Goal: Information Seeking & Learning: Find specific fact

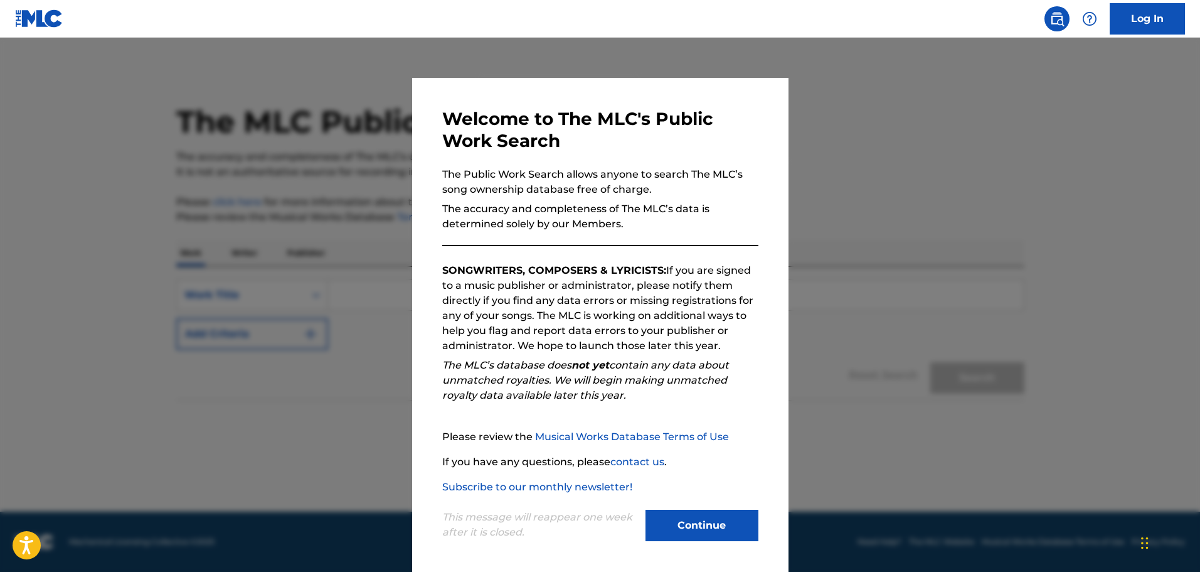
click at [717, 530] on button "Continue" at bounding box center [702, 525] width 113 height 31
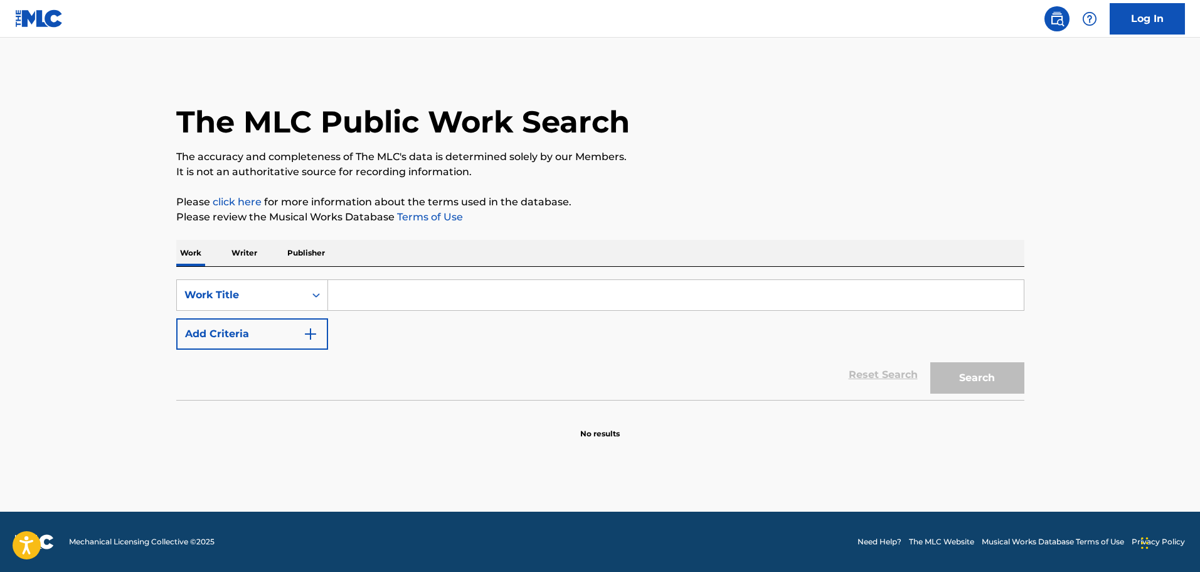
click at [358, 294] on input "Search Form" at bounding box center [676, 295] width 696 height 30
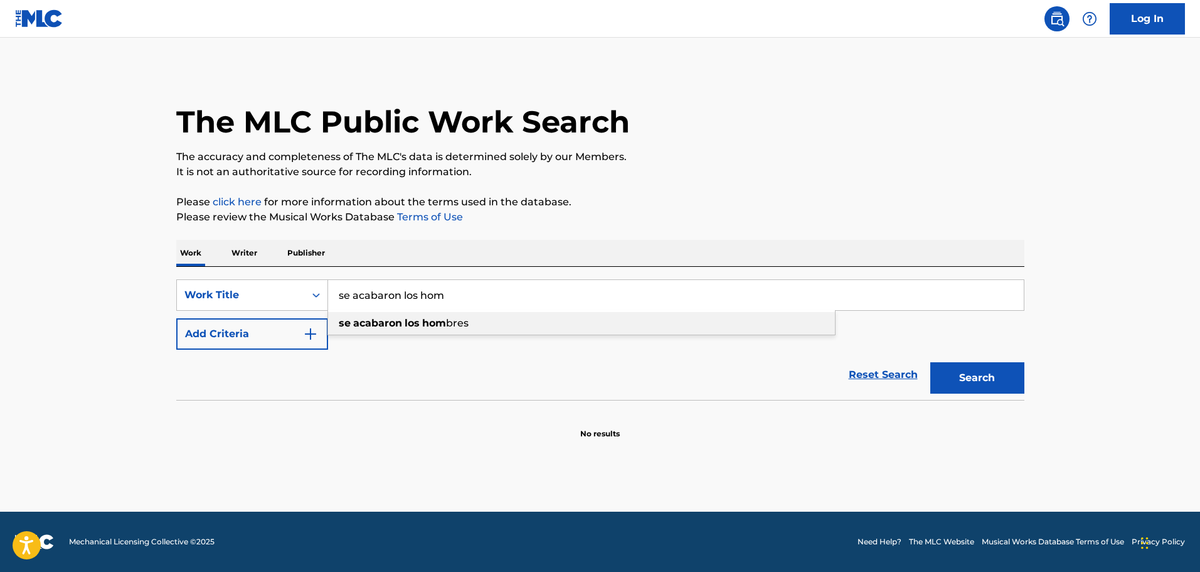
click at [404, 323] on span "Search Form" at bounding box center [403, 323] width 3 height 12
click at [977, 386] on button "Search" at bounding box center [978, 377] width 94 height 31
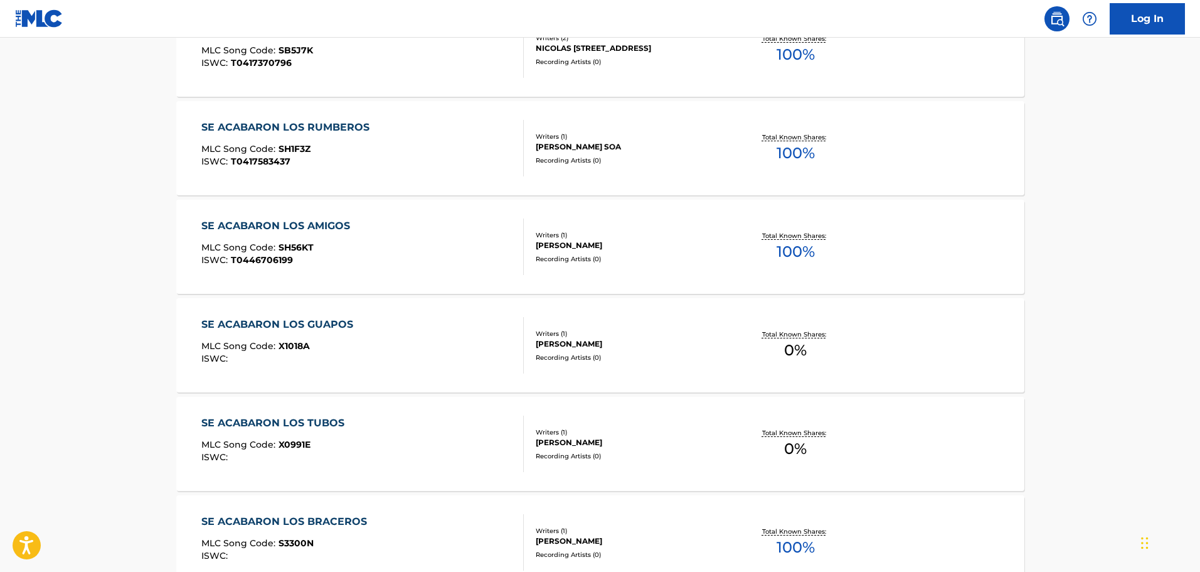
scroll to position [941, 0]
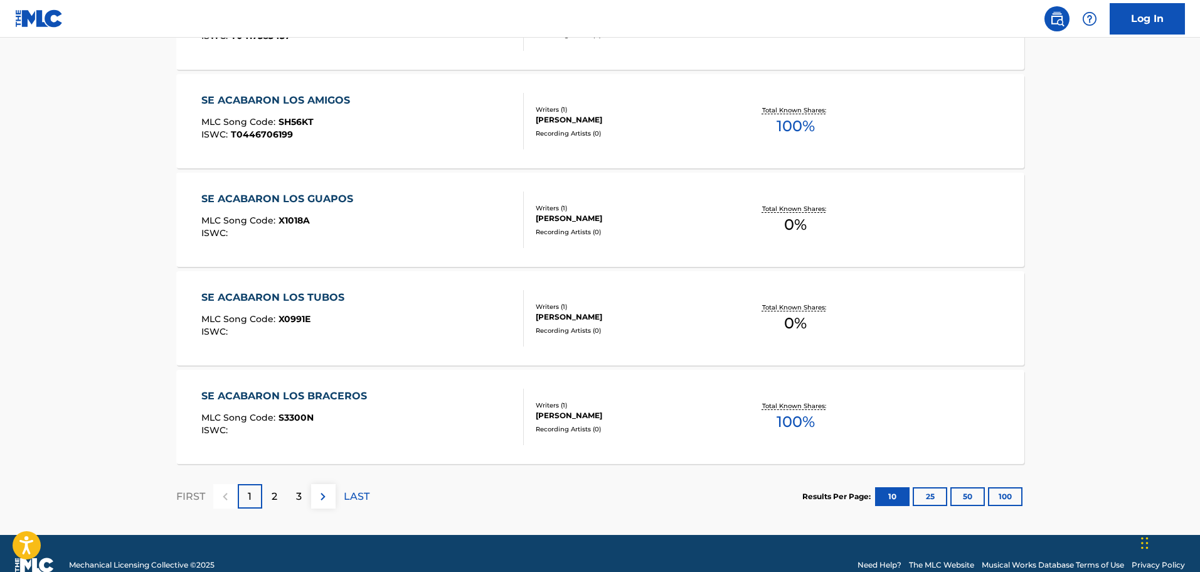
click at [272, 494] on p "2" at bounding box center [275, 496] width 6 height 15
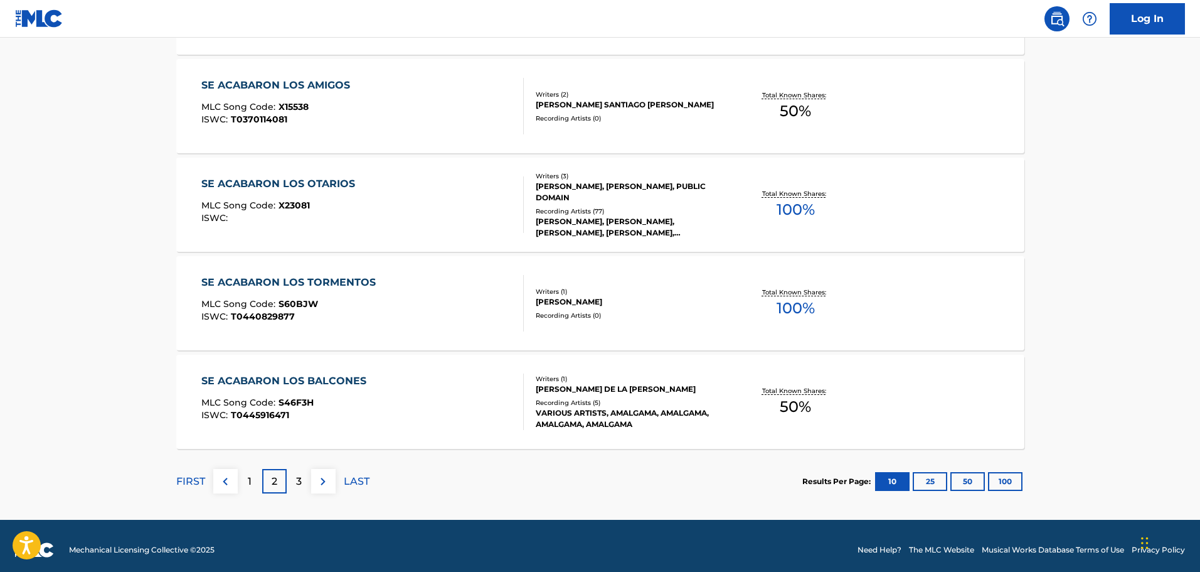
scroll to position [964, 0]
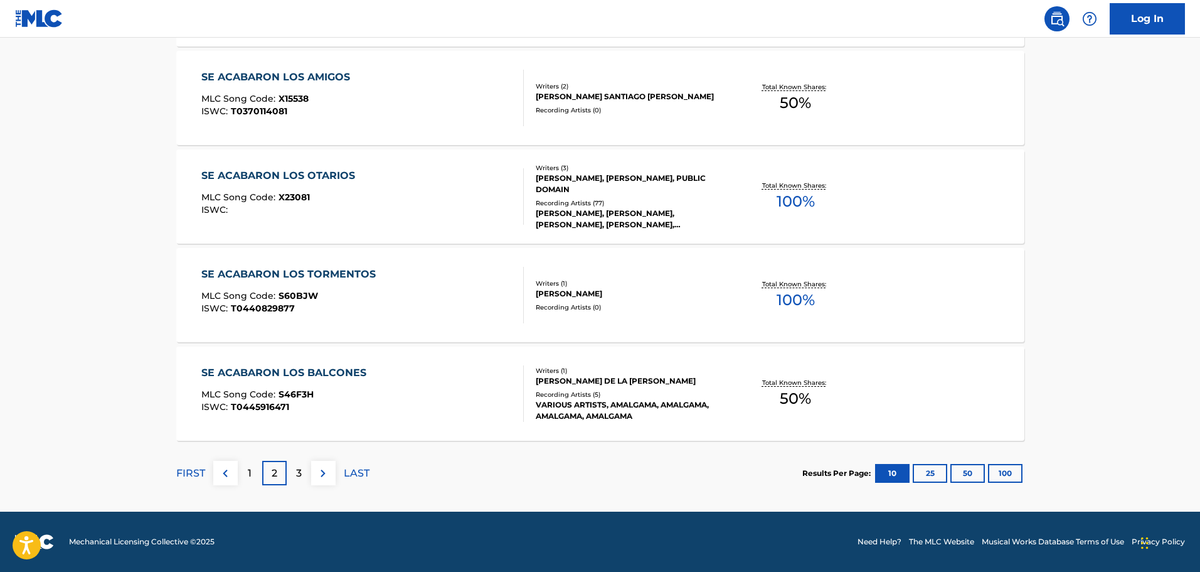
click at [250, 479] on p "1" at bounding box center [250, 473] width 4 height 15
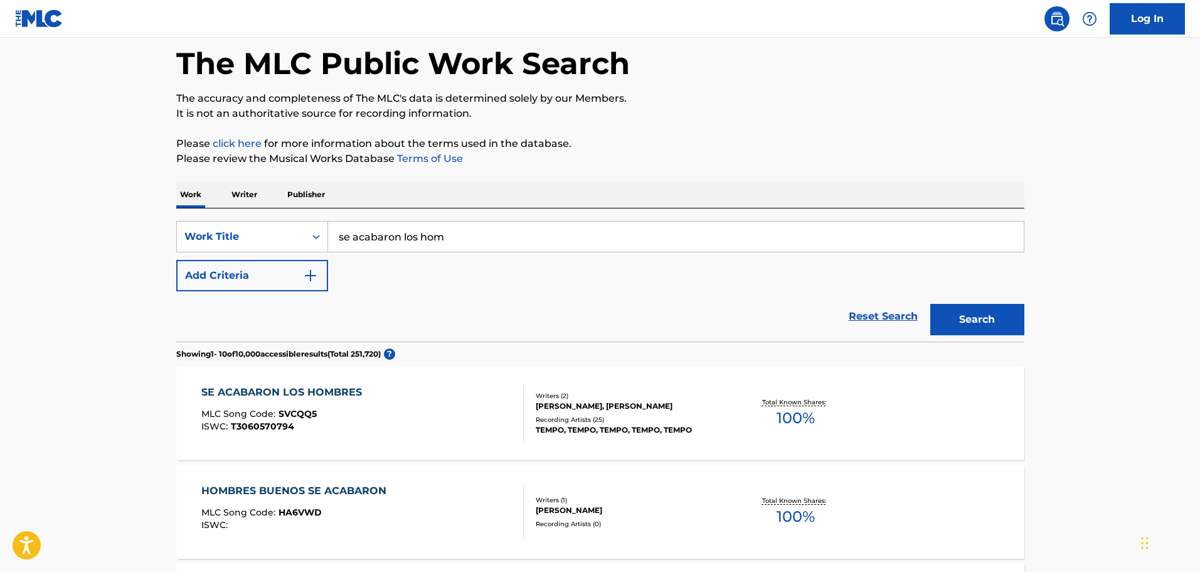
scroll to position [0, 0]
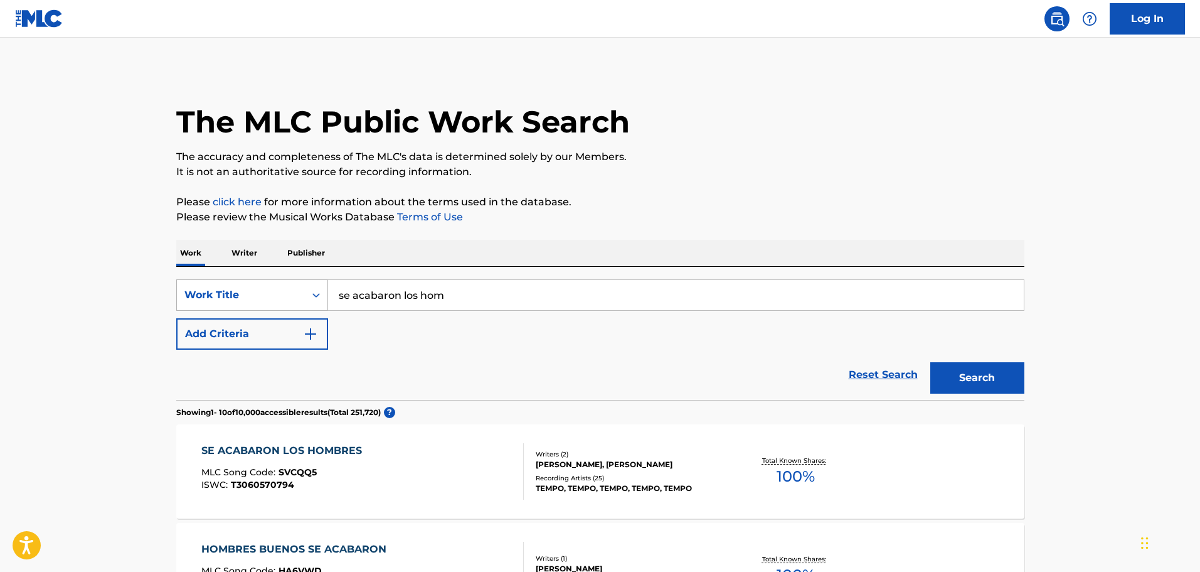
drag, startPoint x: 489, startPoint y: 296, endPoint x: 199, endPoint y: 280, distance: 290.3
click at [211, 285] on div "SearchWithCriteria24555c1b-fc5b-4b58-8eaf-b62aa49e9477 Work Title se acabaron l…" at bounding box center [600, 294] width 848 height 31
type input "pajaro pelu"
click at [931, 362] on button "Search" at bounding box center [978, 377] width 94 height 31
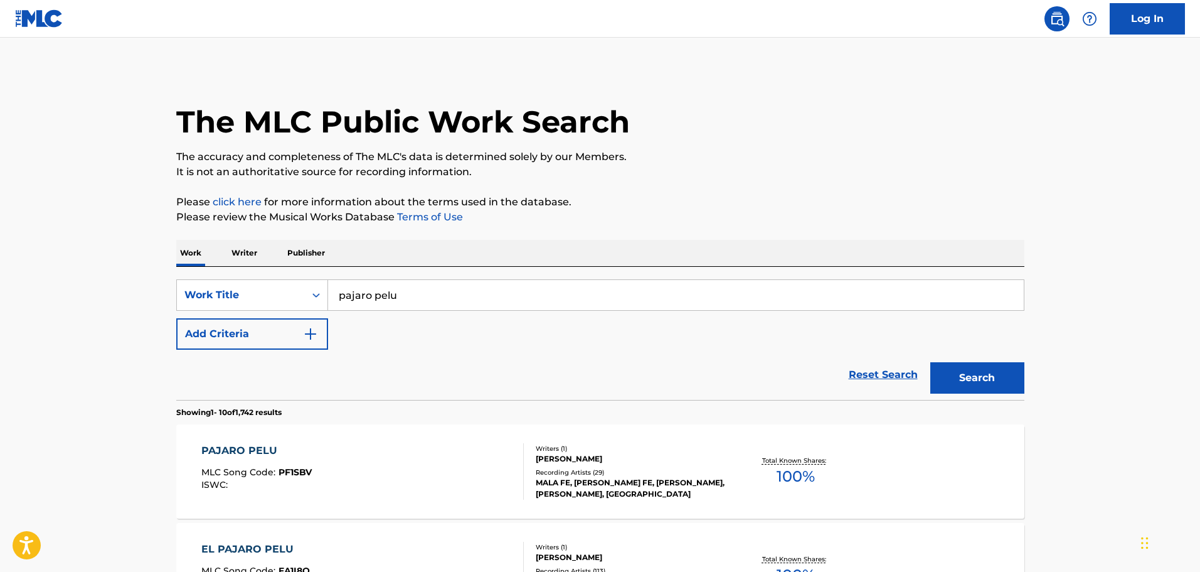
click at [969, 381] on button "Search" at bounding box center [978, 377] width 94 height 31
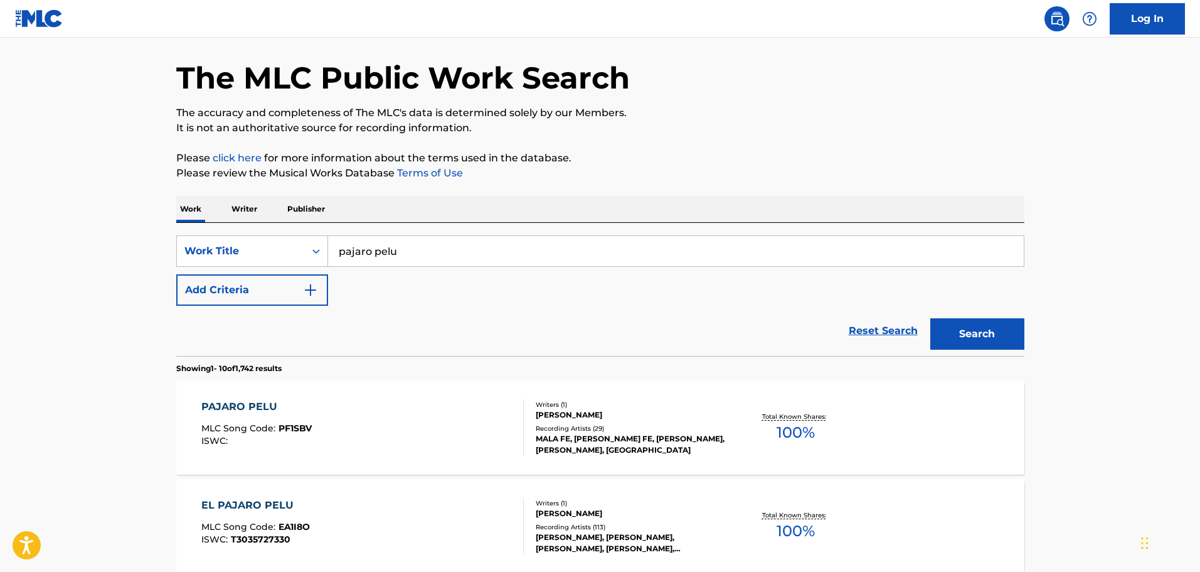
scroll to position [63, 0]
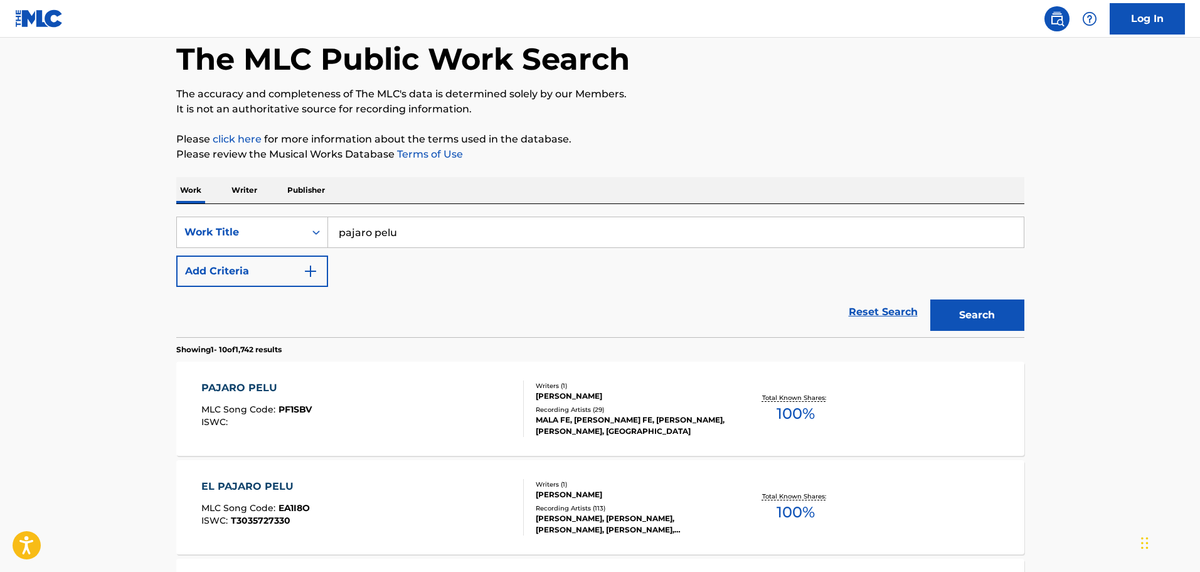
click at [255, 389] on div "PAJARO PELU" at bounding box center [256, 387] width 110 height 15
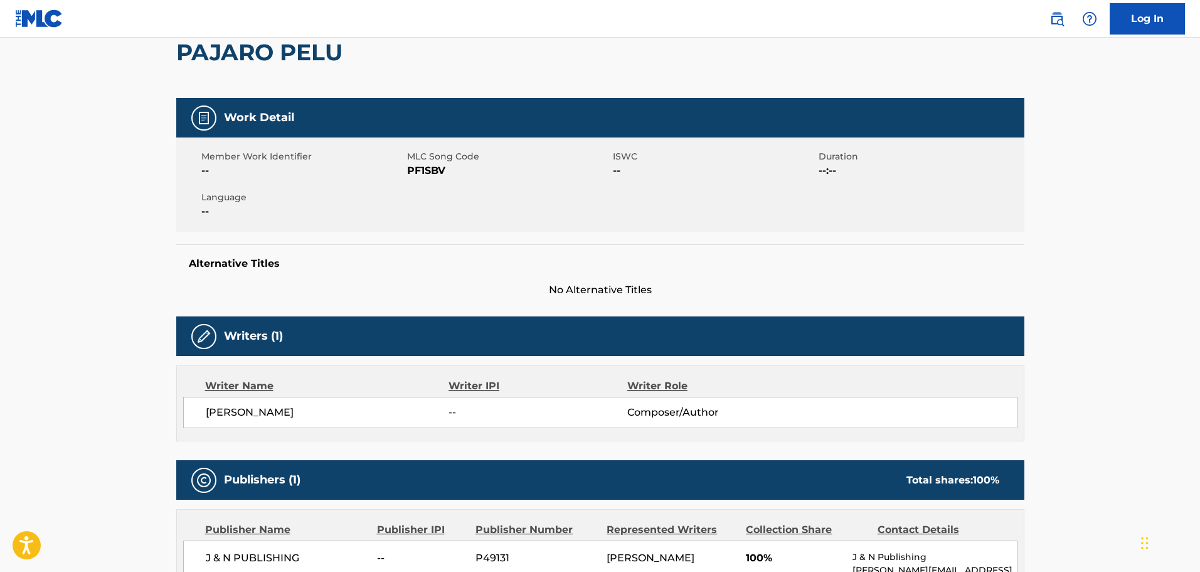
scroll to position [188, 0]
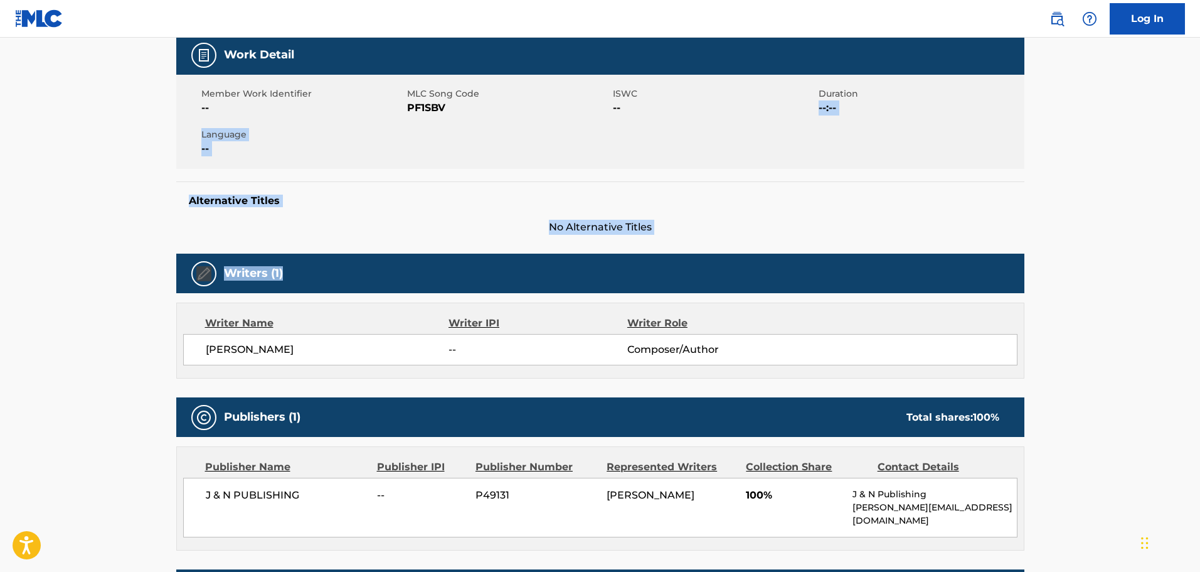
drag, startPoint x: 1200, startPoint y: 270, endPoint x: 1204, endPoint y: 96, distance: 174.5
click at [1200, 96] on html "Accessibility Screen-Reader Guide, Feedback, and Issue Reporting | New window C…" at bounding box center [600, 98] width 1200 height 572
click at [1116, 144] on main "< Back to public search results Copy work link PAJARO PELU Work Detail Member W…" at bounding box center [600, 443] width 1200 height 1188
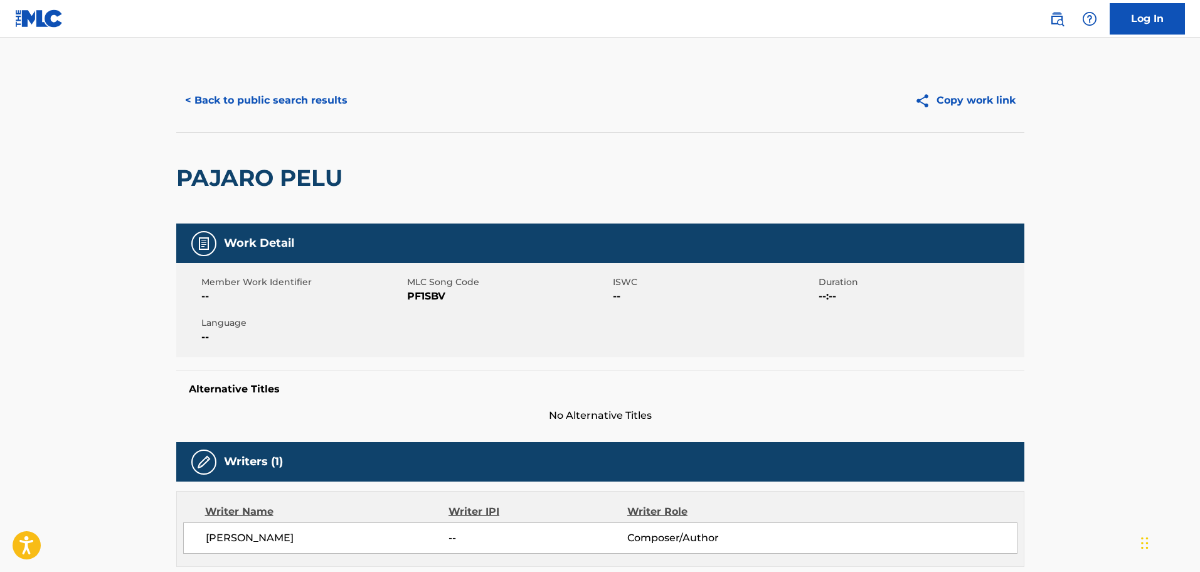
click at [306, 92] on button "< Back to public search results" at bounding box center [266, 100] width 180 height 31
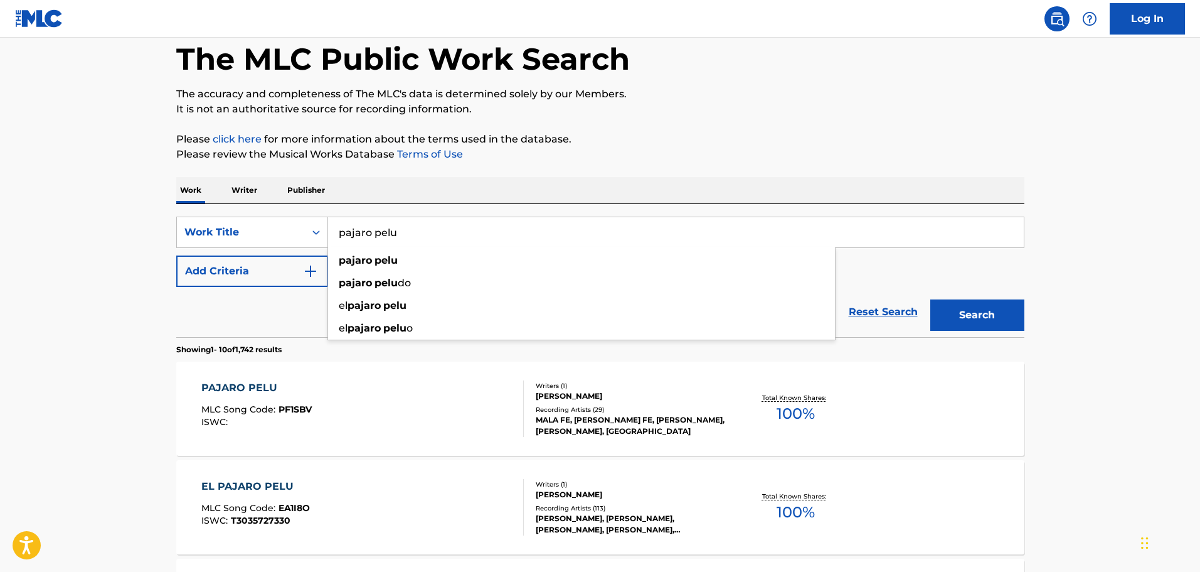
drag, startPoint x: 432, startPoint y: 234, endPoint x: 230, endPoint y: 213, distance: 203.1
click at [230, 213] on div "SearchWithCriteria24555c1b-fc5b-4b58-8eaf-b62aa49e9477 Work Title pajaro pelu p…" at bounding box center [600, 270] width 848 height 133
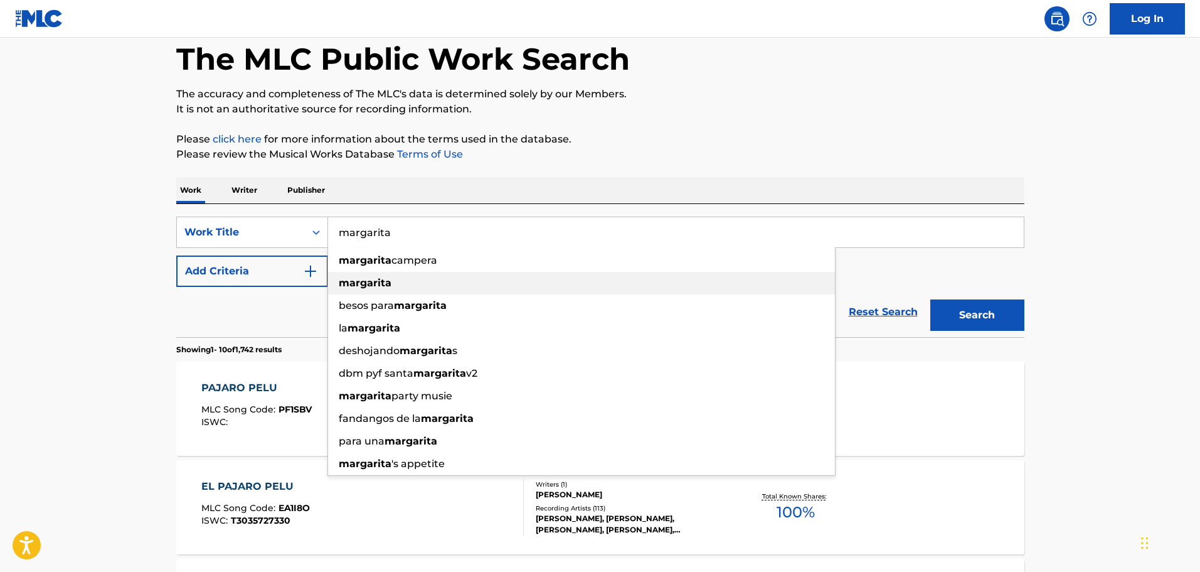
type input "margarita"
click at [371, 284] on strong "margarita" at bounding box center [365, 283] width 53 height 12
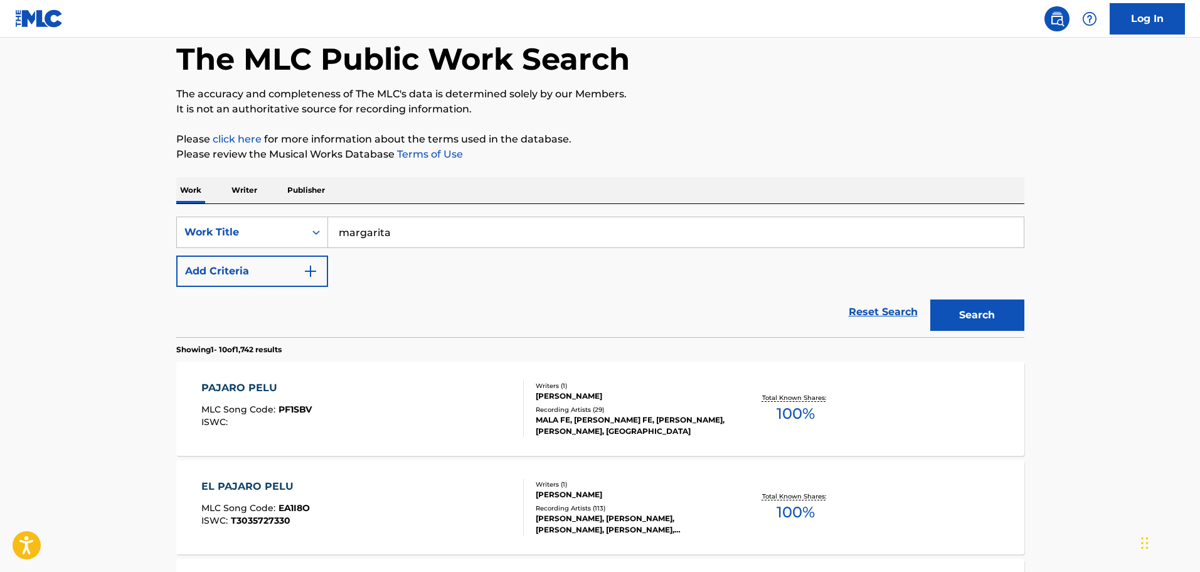
click at [962, 314] on button "Search" at bounding box center [978, 314] width 94 height 31
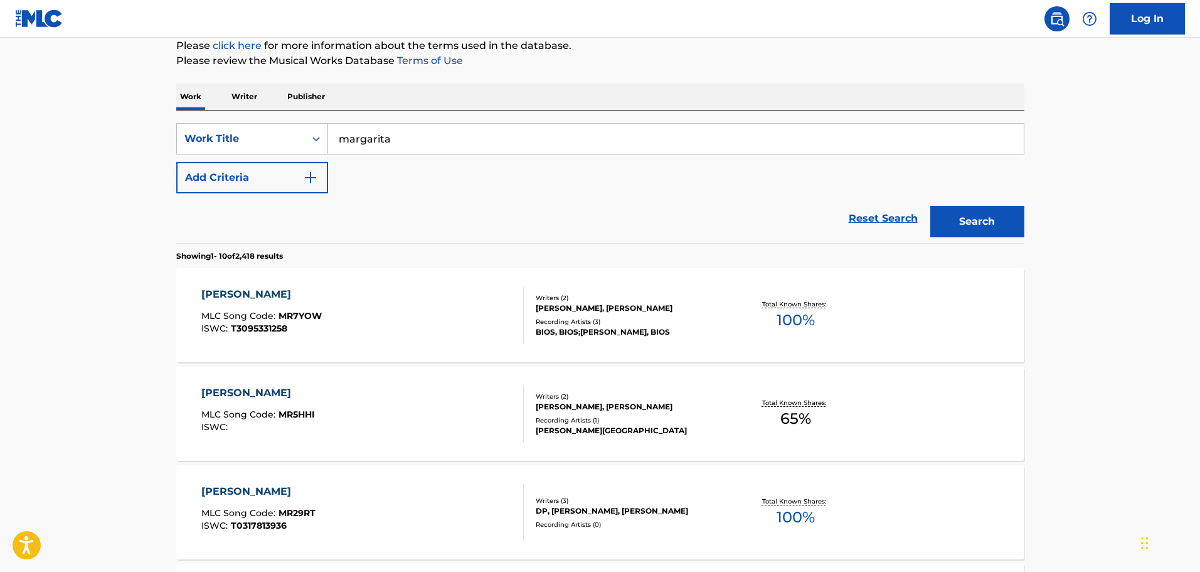
scroll to position [135, 0]
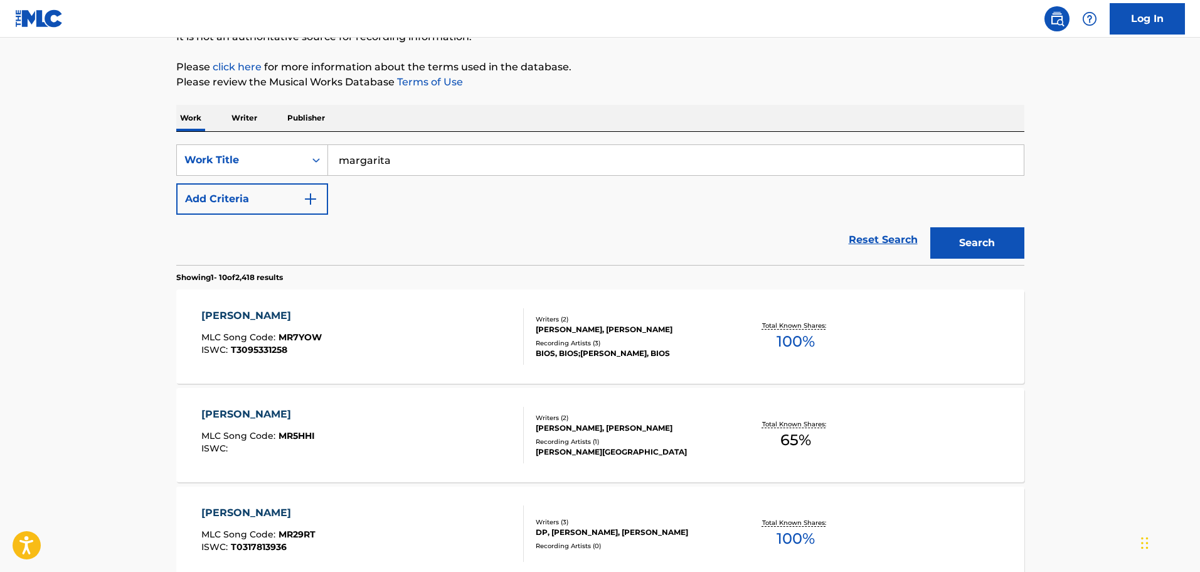
click at [312, 200] on img "Search Form" at bounding box center [310, 198] width 15 height 15
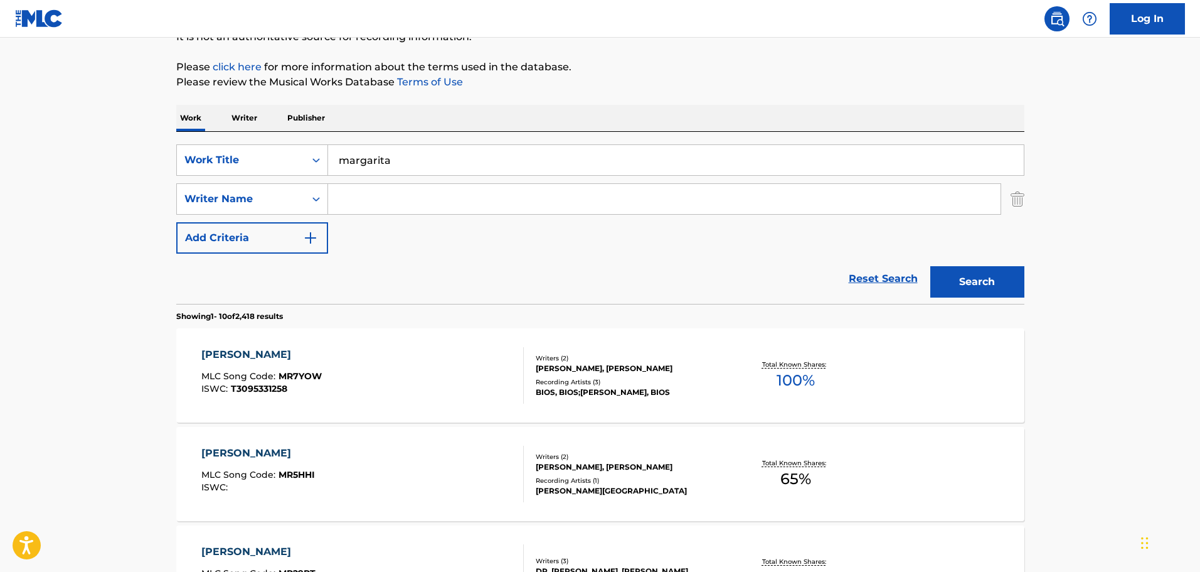
click at [404, 213] on input "Search Form" at bounding box center [664, 199] width 673 height 30
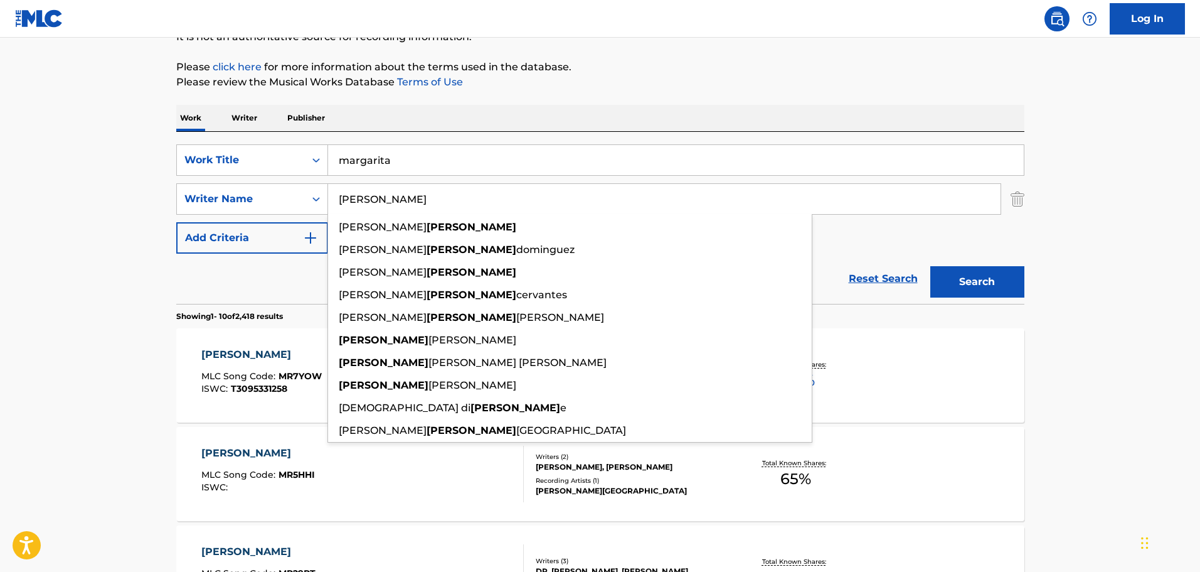
type input "[PERSON_NAME]"
click at [931, 266] on button "Search" at bounding box center [978, 281] width 94 height 31
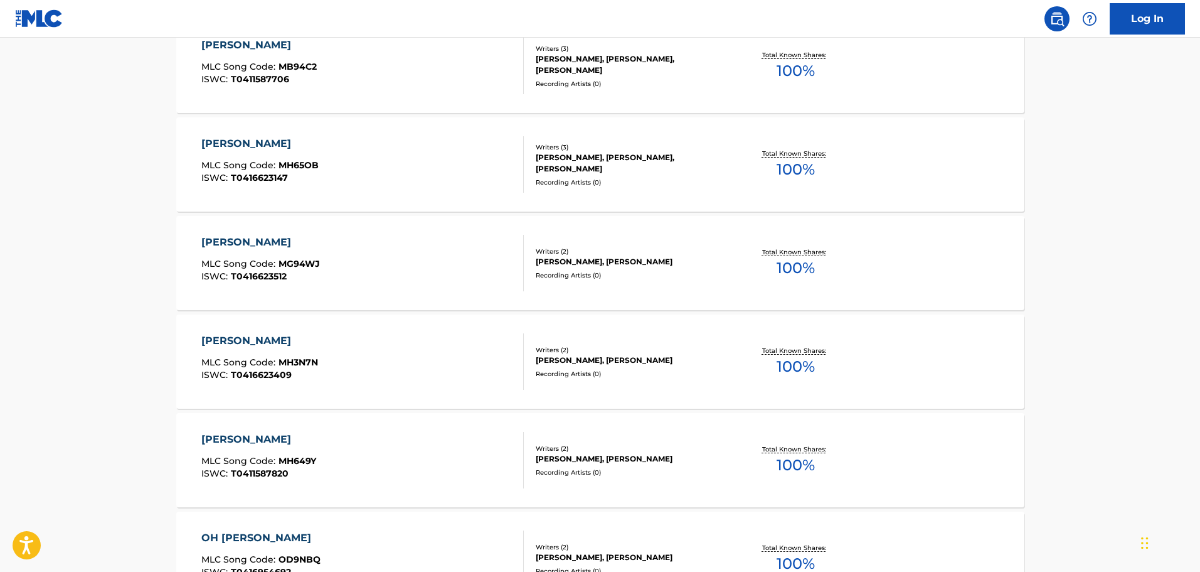
scroll to position [439, 0]
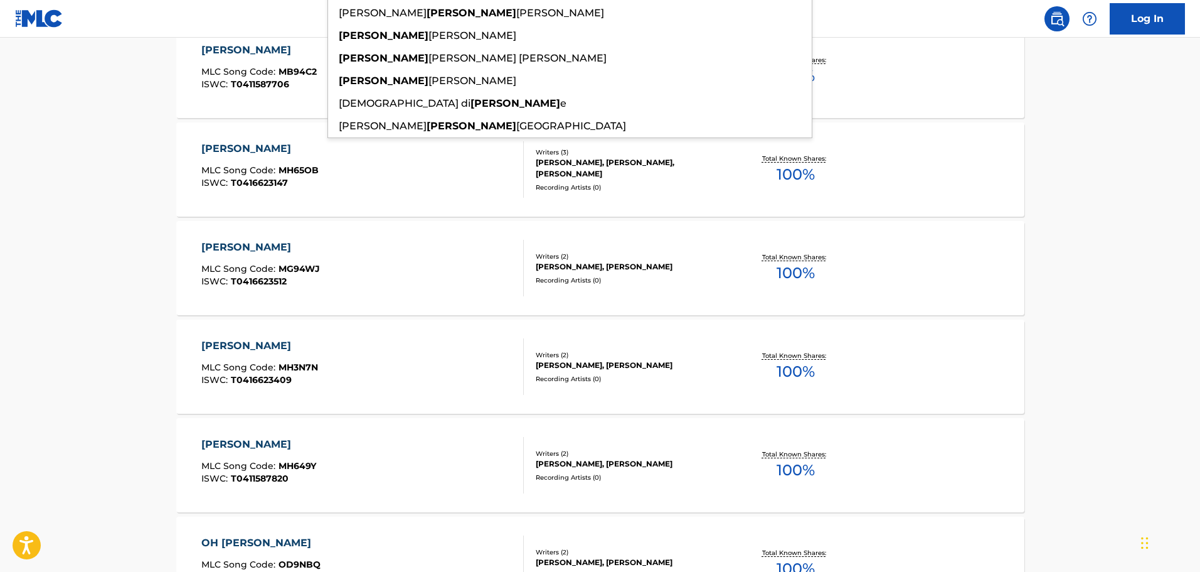
click at [499, 211] on div "[PERSON_NAME] MLC Song Code : MH65OB ISWC : T0416623147 Writers ( 3 ) [PERSON_N…" at bounding box center [600, 169] width 848 height 94
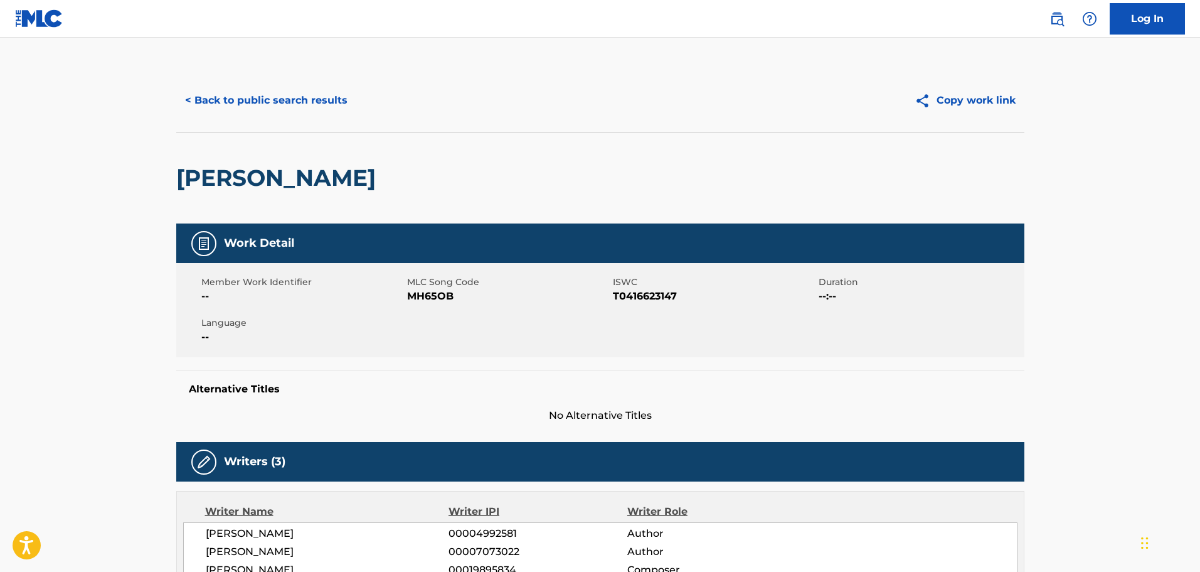
click at [280, 94] on button "< Back to public search results" at bounding box center [266, 100] width 180 height 31
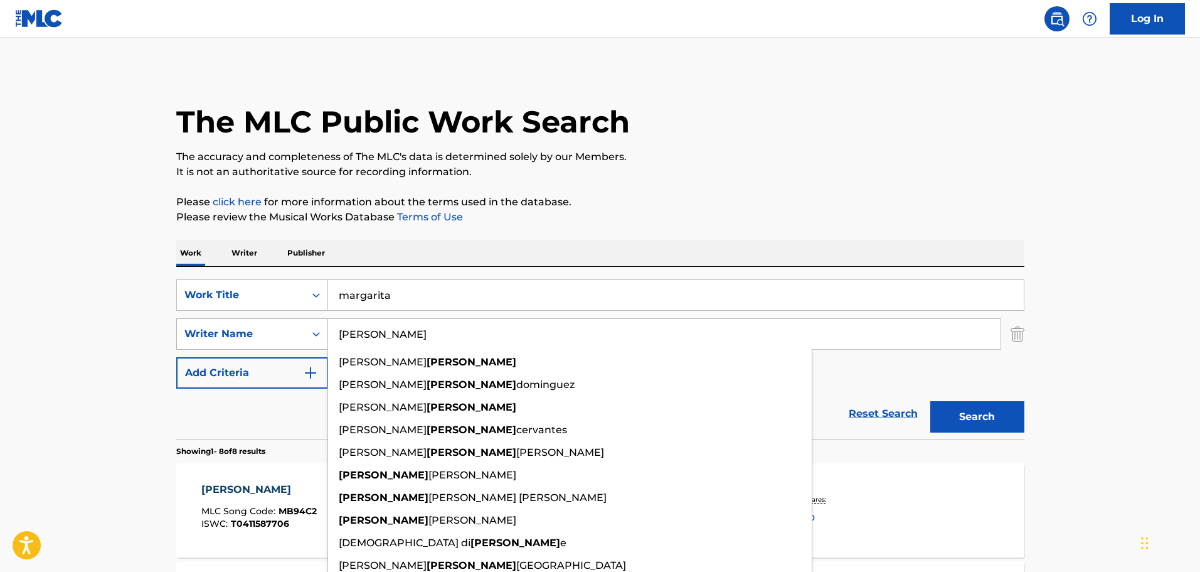
drag, startPoint x: 380, startPoint y: 340, endPoint x: 304, endPoint y: 324, distance: 77.7
click at [304, 324] on div "SearchWithCriteria030763d0-2840-479b-9ef8-4d3168e6b40b Writer Name [PERSON_NAME…" at bounding box center [600, 333] width 848 height 31
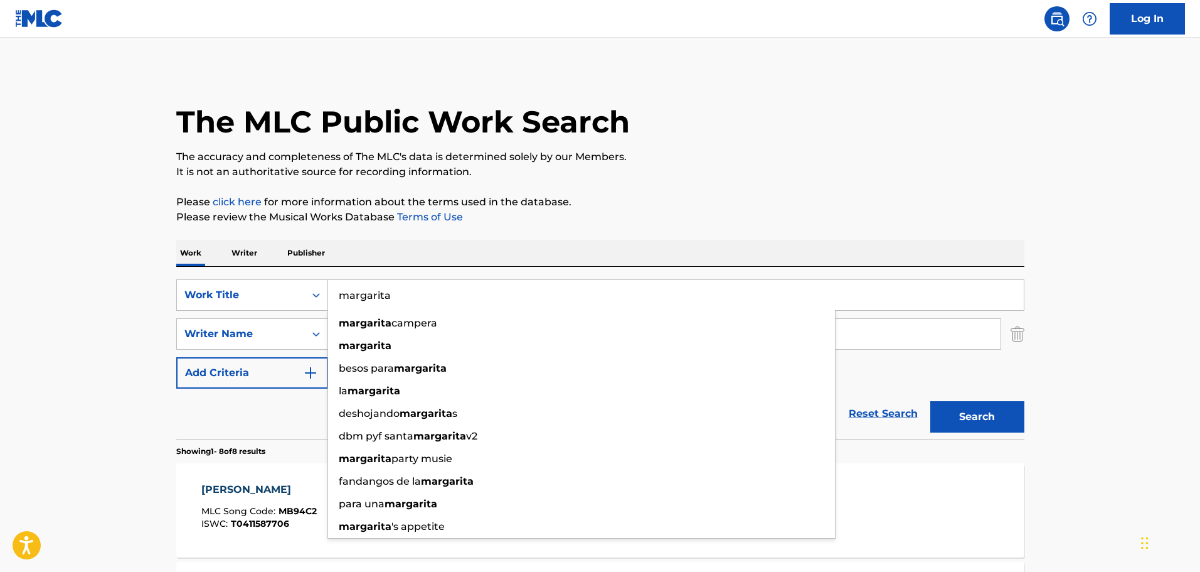
drag, startPoint x: 415, startPoint y: 294, endPoint x: -1, endPoint y: 237, distance: 419.8
click at [0, 237] on html "Accessibility Screen-Reader Guide, Feedback, and Issue Reporting | New window C…" at bounding box center [600, 286] width 1200 height 572
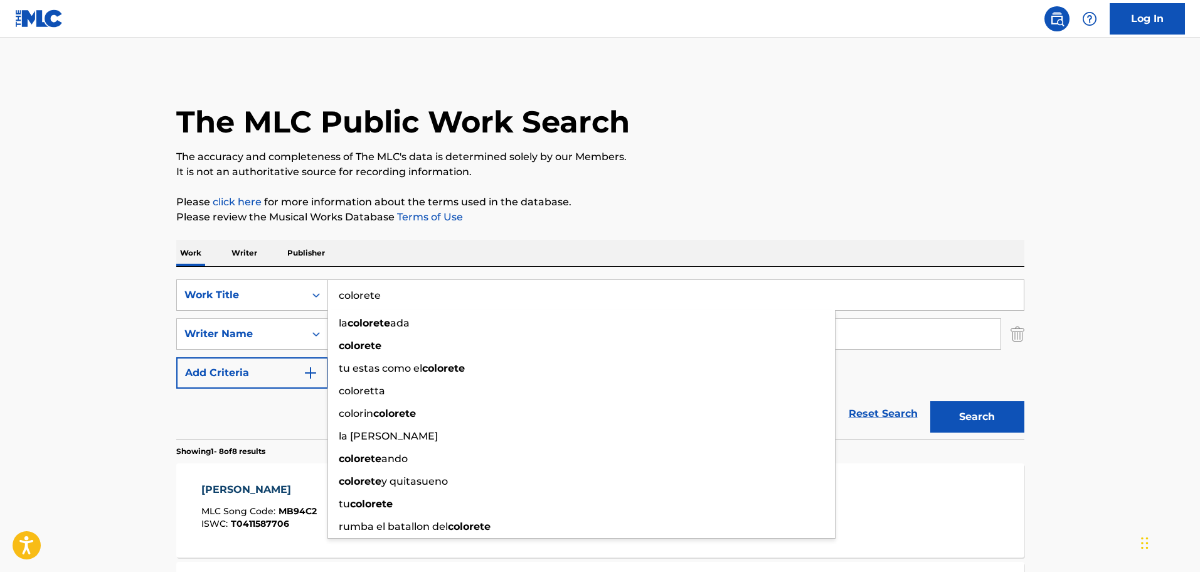
type input "colorete"
click at [931, 401] on button "Search" at bounding box center [978, 416] width 94 height 31
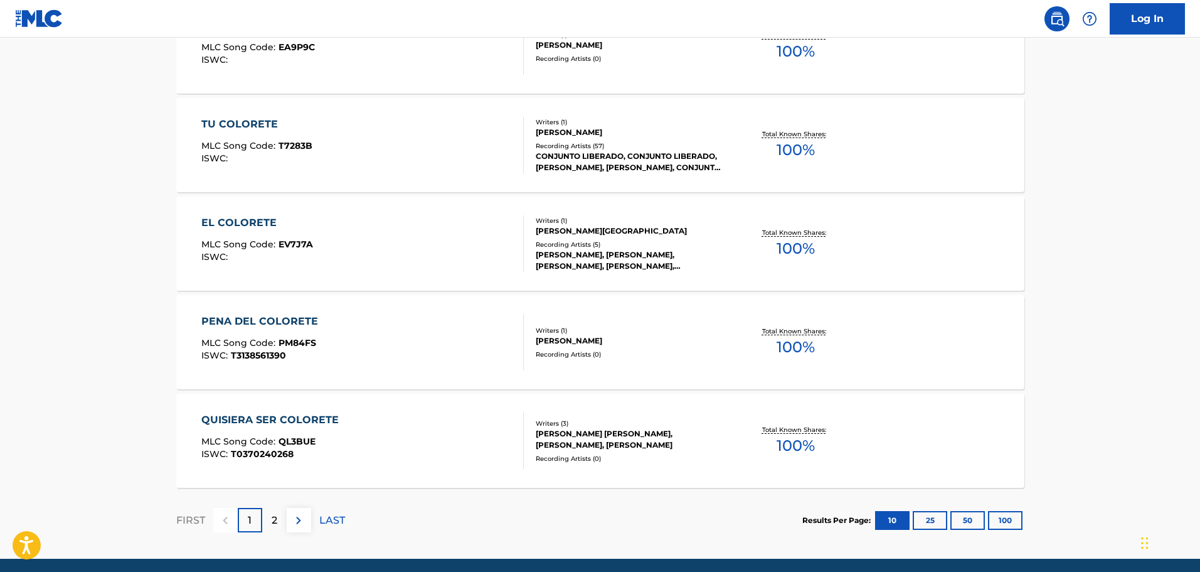
scroll to position [964, 0]
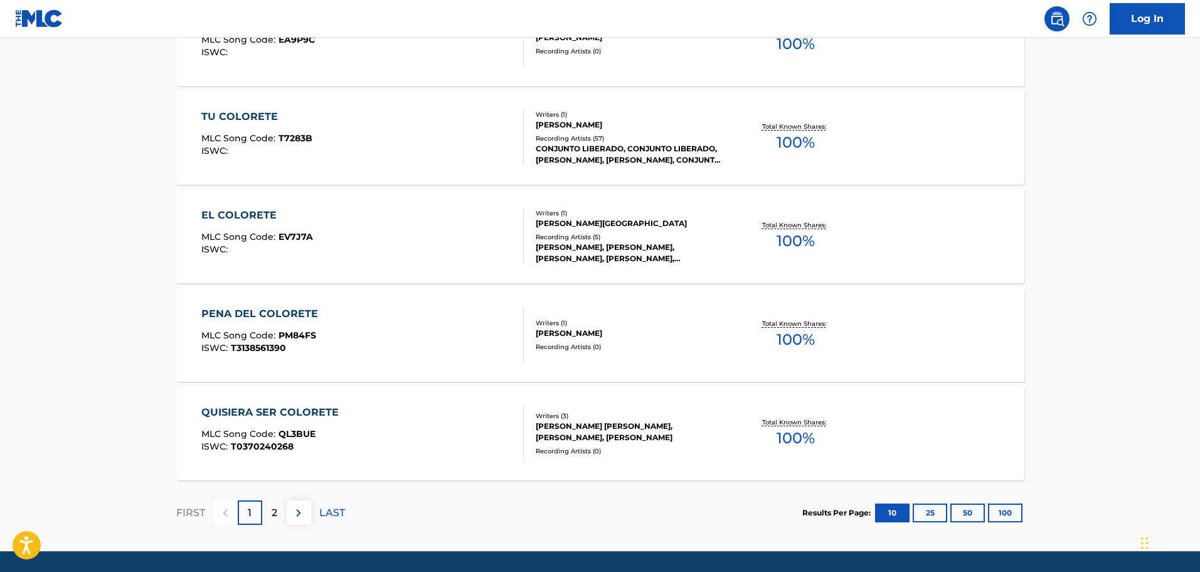
click at [291, 518] on img at bounding box center [298, 512] width 15 height 15
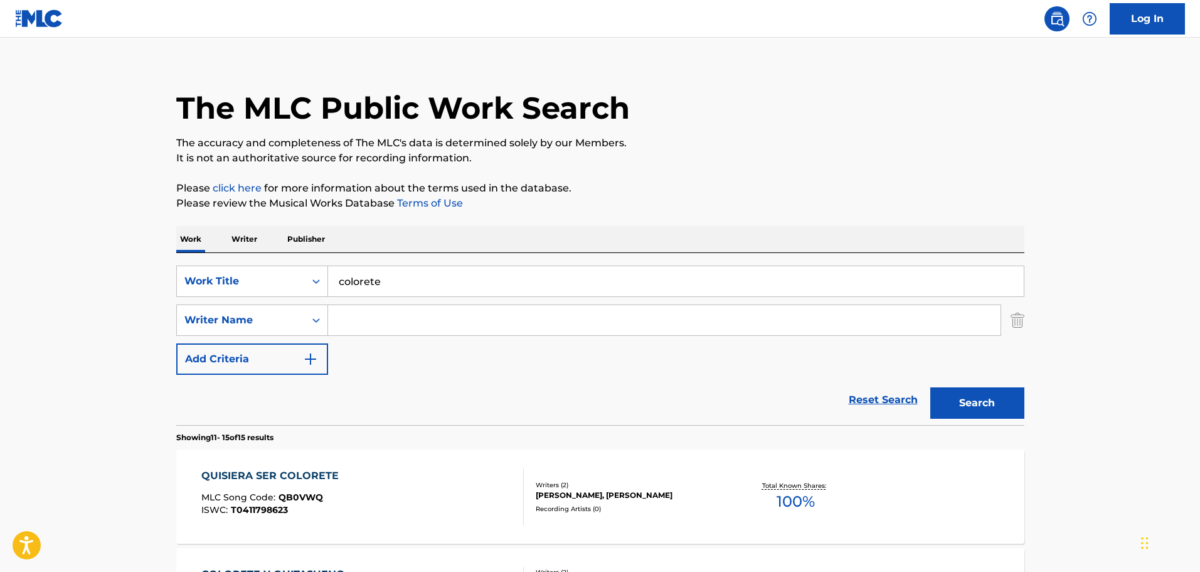
scroll to position [511, 0]
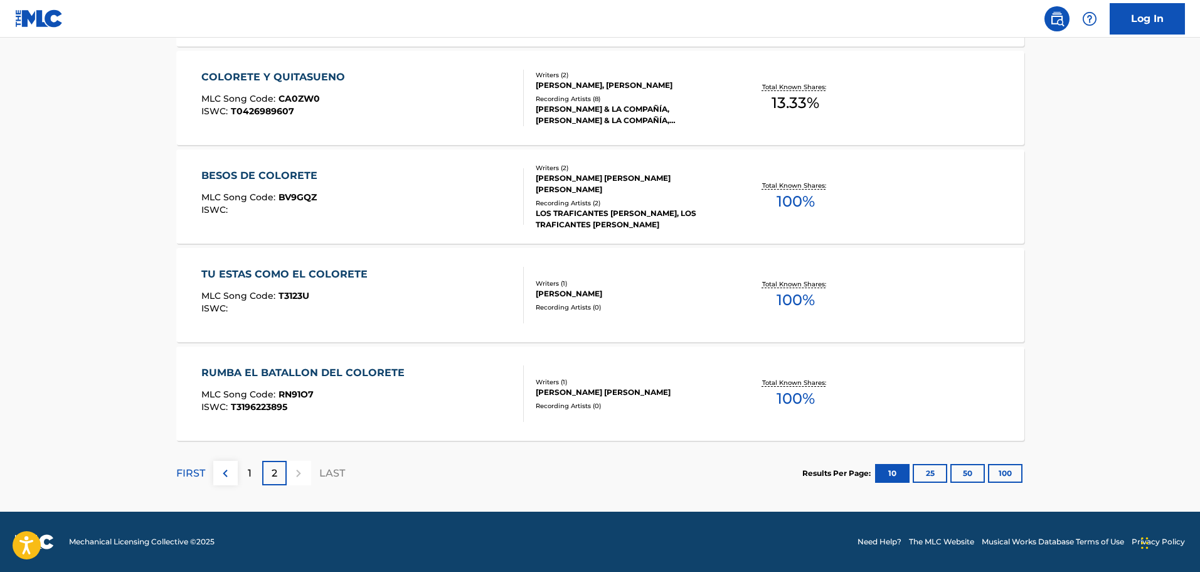
drag, startPoint x: 1199, startPoint y: 314, endPoint x: 1204, endPoint y: 277, distance: 37.4
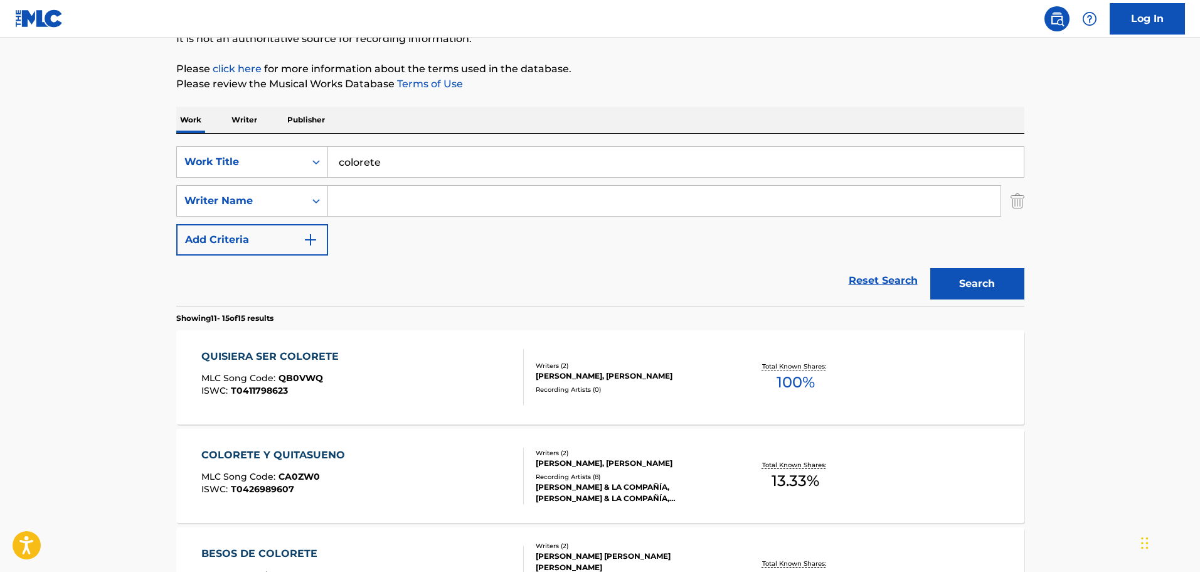
scroll to position [99, 0]
